Goal: Entertainment & Leisure: Browse casually

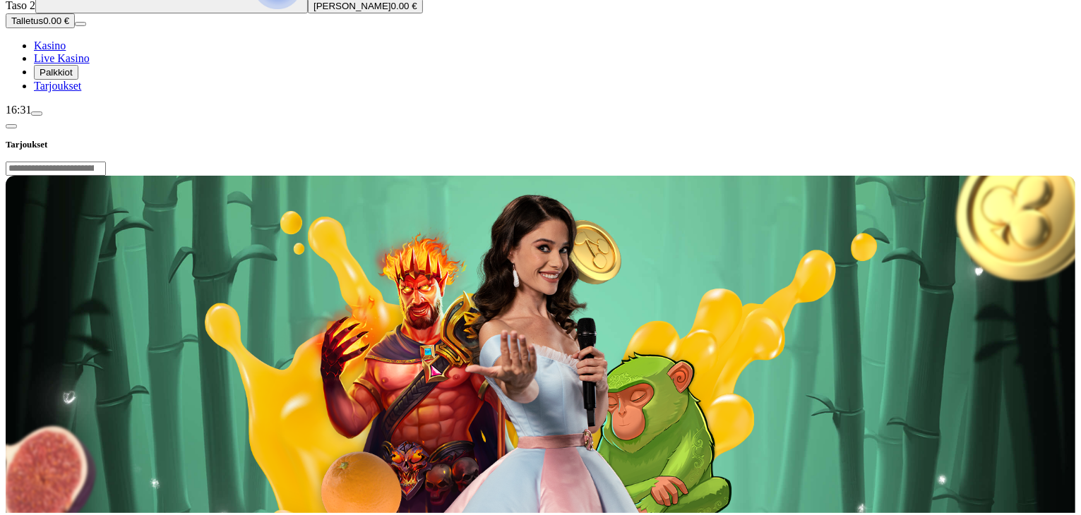
scroll to position [217, 0]
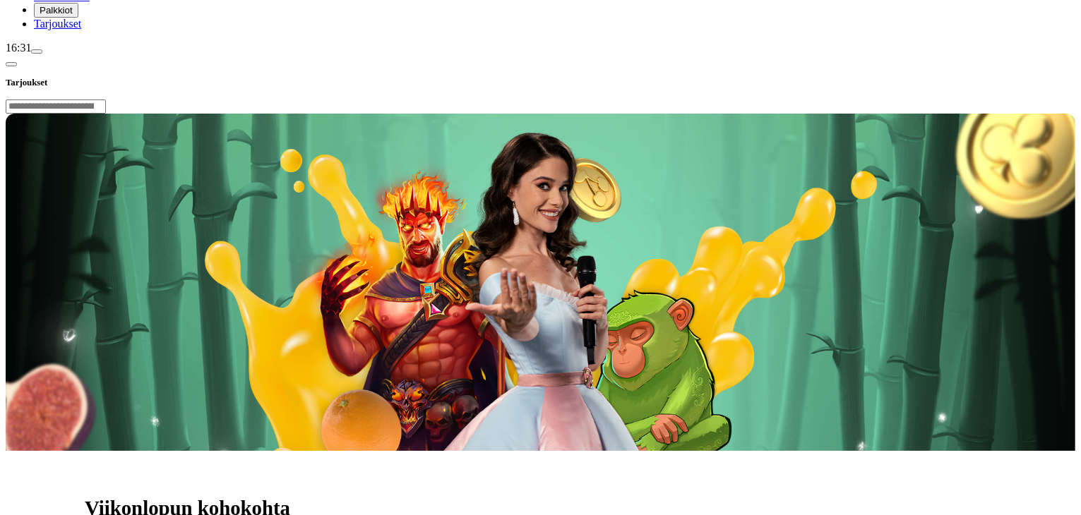
click at [81, 30] on span "Tarjoukset" at bounding box center [57, 24] width 47 height 12
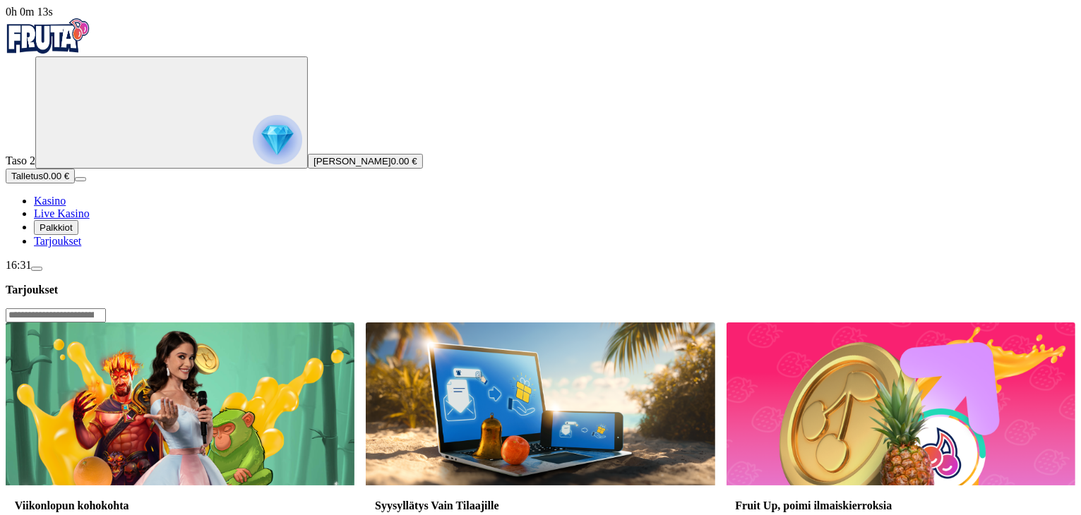
click at [66, 207] on span "Kasino" at bounding box center [50, 201] width 32 height 12
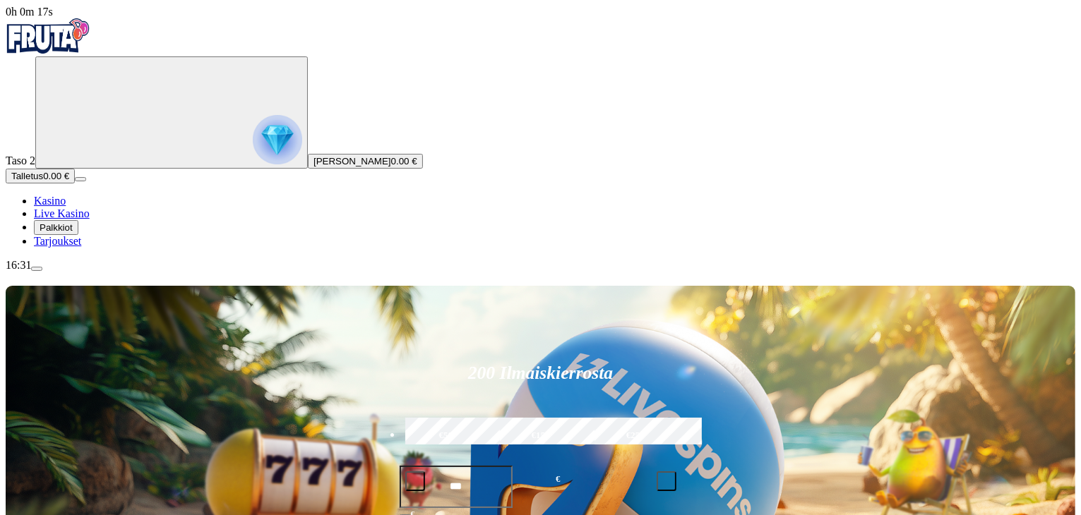
type input "*****"
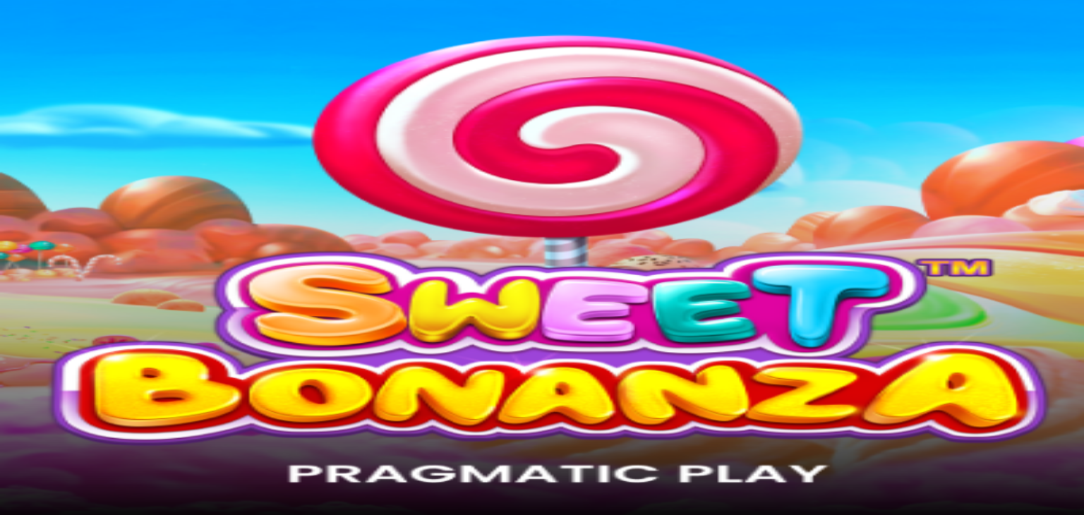
click at [66, 207] on span "Kasino" at bounding box center [50, 201] width 32 height 12
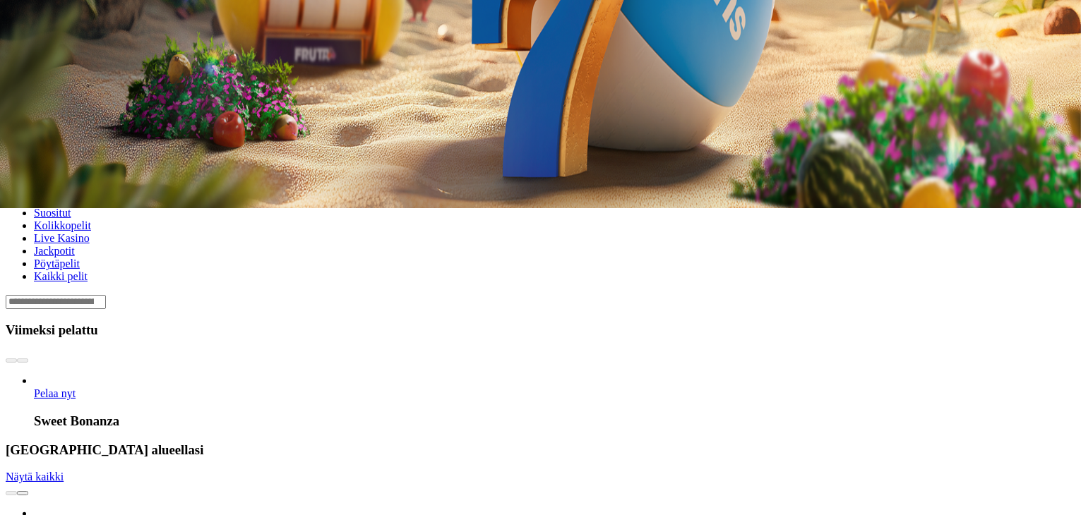
scroll to position [316, 0]
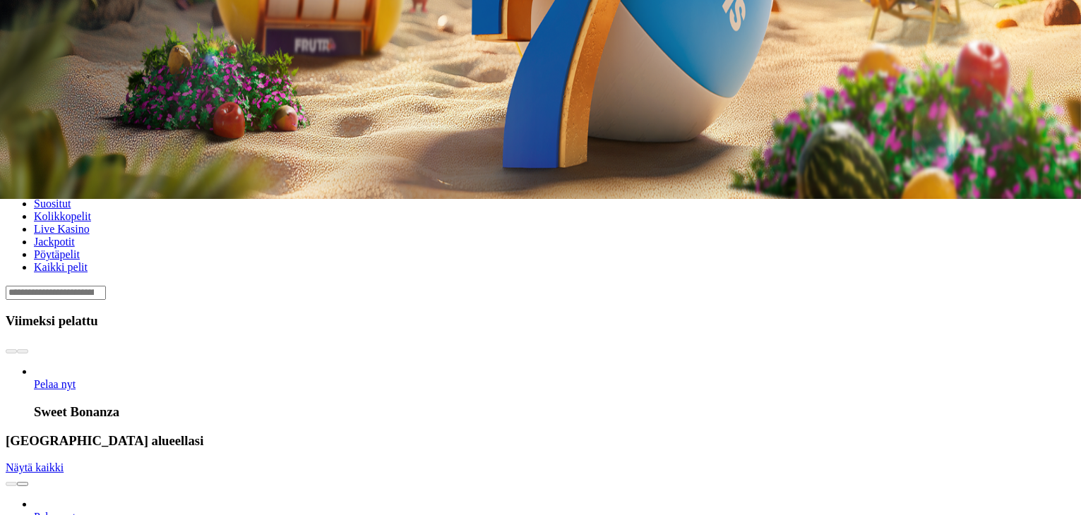
click at [64, 462] on span "Näytä kaikki" at bounding box center [35, 468] width 58 height 12
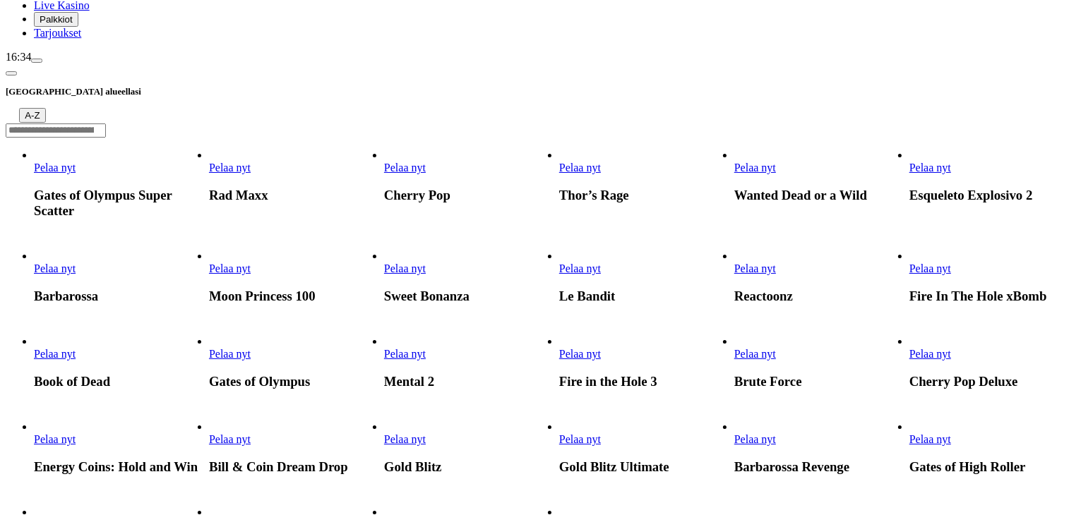
scroll to position [210, 0]
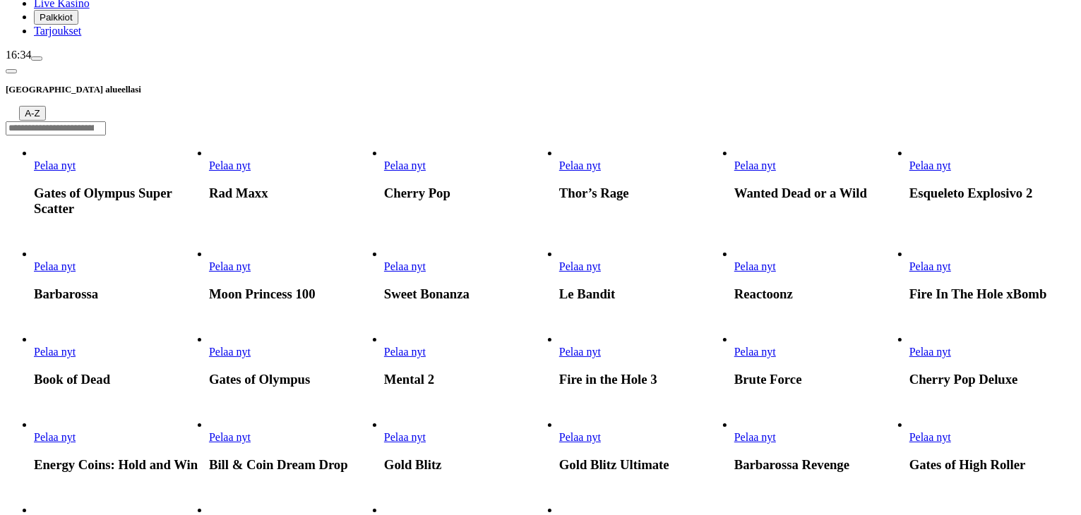
click at [76, 346] on span "Pelaa nyt" at bounding box center [55, 352] width 42 height 12
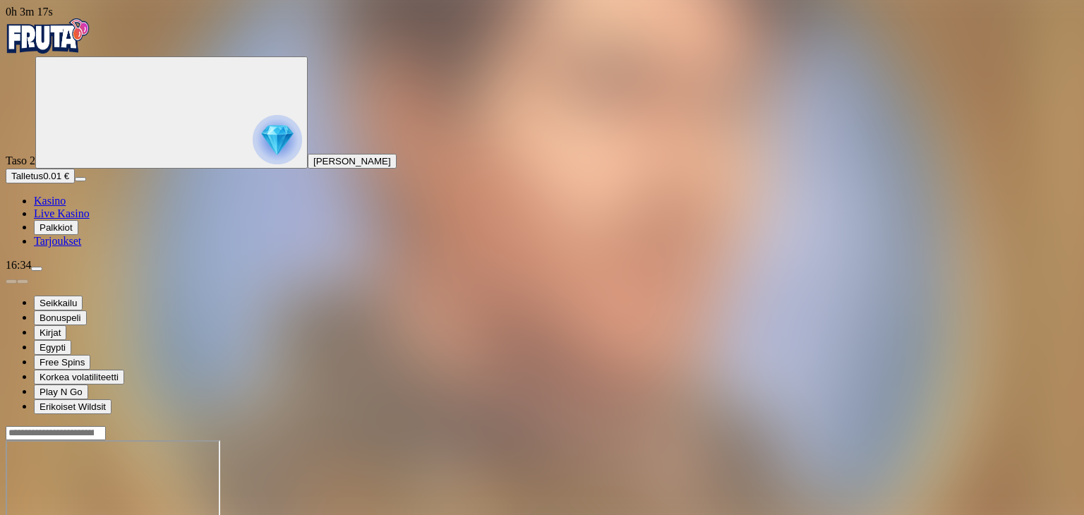
click at [66, 207] on link "Kasino" at bounding box center [50, 201] width 32 height 12
click at [66, 207] on span "Kasino" at bounding box center [50, 201] width 32 height 12
click at [79, 44] on img "Primary" at bounding box center [48, 35] width 85 height 35
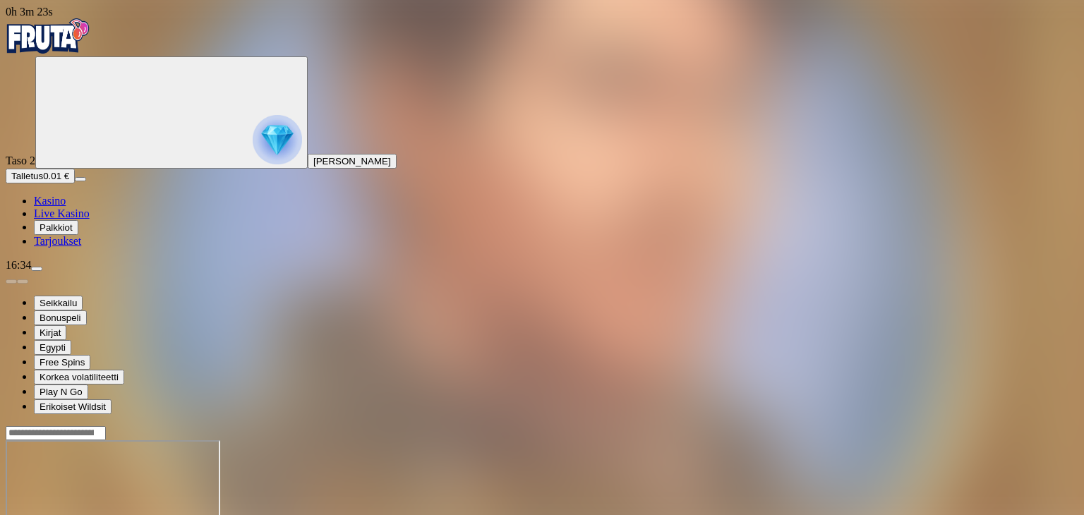
click at [79, 44] on img "Primary" at bounding box center [48, 35] width 85 height 35
click at [86, 23] on div "Primary" at bounding box center [542, 37] width 1073 height 38
click at [85, 35] on img "Primary" at bounding box center [48, 35] width 85 height 35
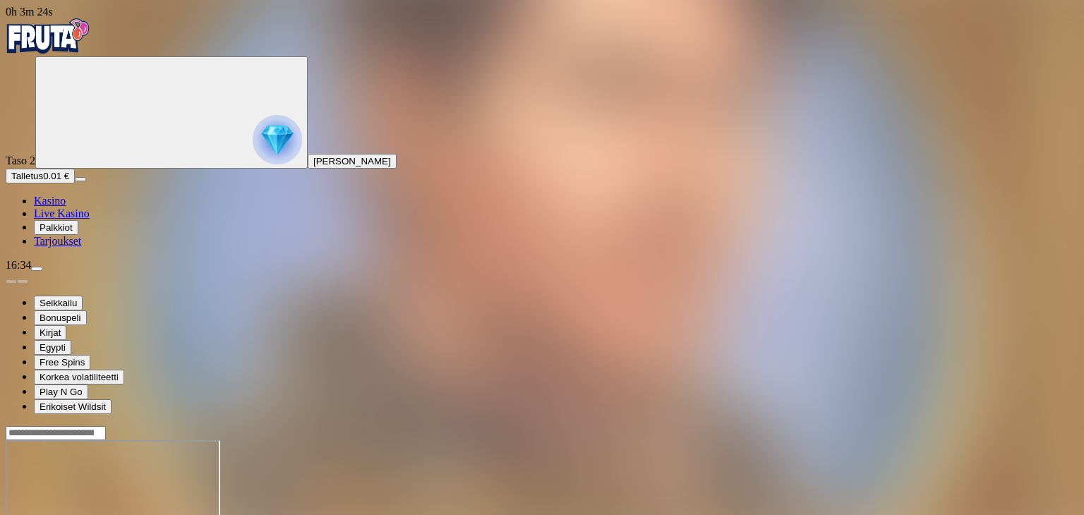
click at [85, 35] on img "Primary" at bounding box center [48, 35] width 85 height 35
click at [62, 42] on img "Primary" at bounding box center [48, 35] width 85 height 35
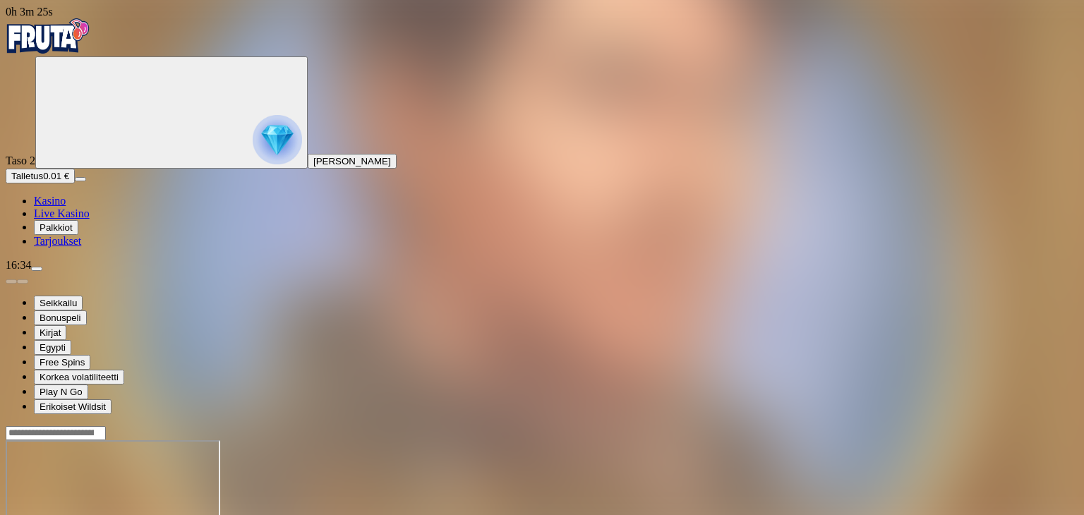
click at [62, 42] on img "Primary" at bounding box center [48, 35] width 85 height 35
click at [37, 269] on span "menu icon" at bounding box center [37, 269] width 0 height 0
